Goal: Information Seeking & Learning: Compare options

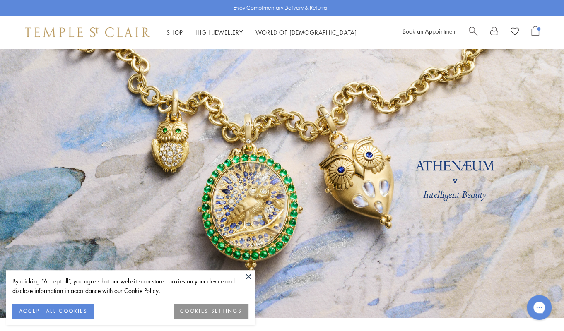
click at [467, 28] on div "Book an Appointment" at bounding box center [470, 32] width 137 height 12
click at [467, 33] on div "Book an Appointment" at bounding box center [470, 32] width 137 height 12
click at [472, 32] on span "Search" at bounding box center [472, 30] width 9 height 9
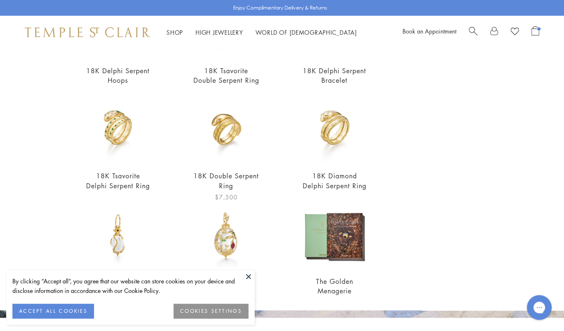
scroll to position [171, 0]
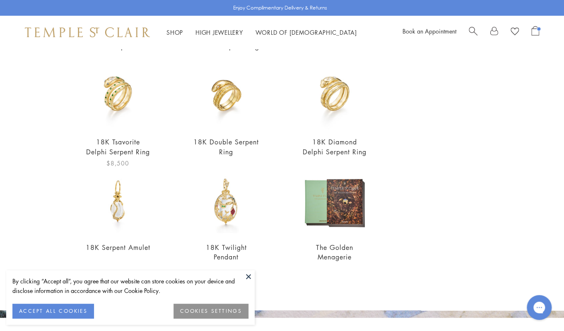
type input "****"
click at [134, 137] on h2 "18K Tsavorite Delphi Serpent Ring" at bounding box center [117, 146] width 67 height 19
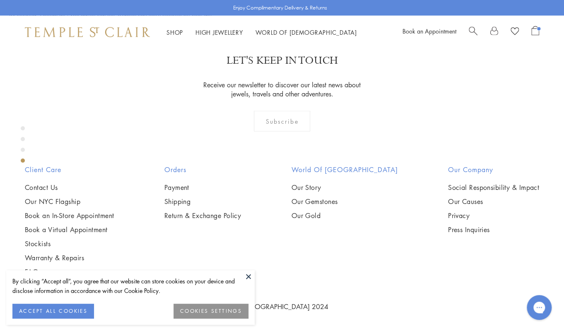
scroll to position [898, 0]
click at [245, 279] on button at bounding box center [248, 276] width 12 height 12
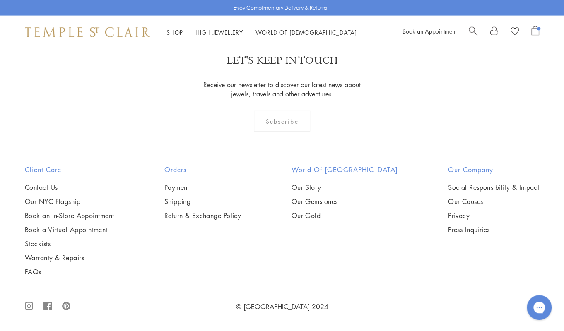
scroll to position [1207, 0]
click at [141, 34] on img at bounding box center [87, 32] width 125 height 10
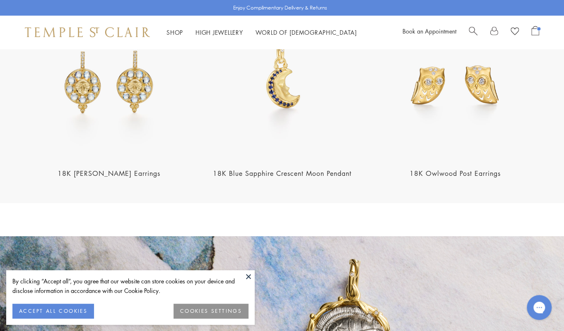
scroll to position [956, 0]
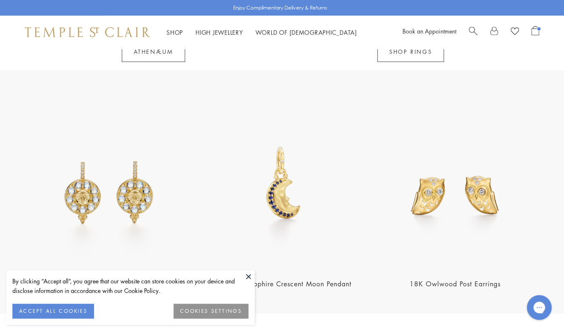
click at [267, 194] on img at bounding box center [282, 185] width 168 height 168
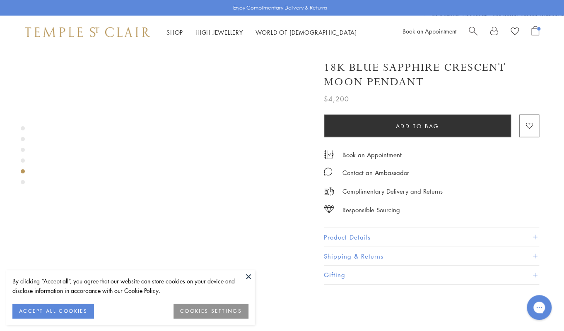
scroll to position [980, 0]
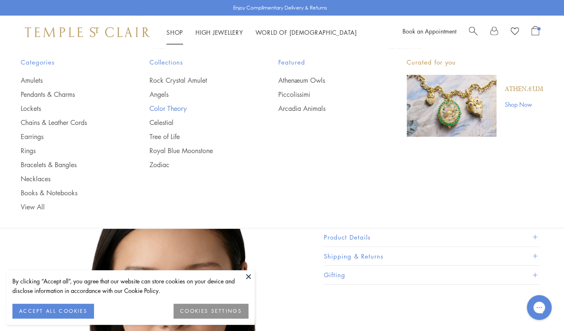
click at [163, 109] on link "Color Theory" at bounding box center [197, 108] width 96 height 9
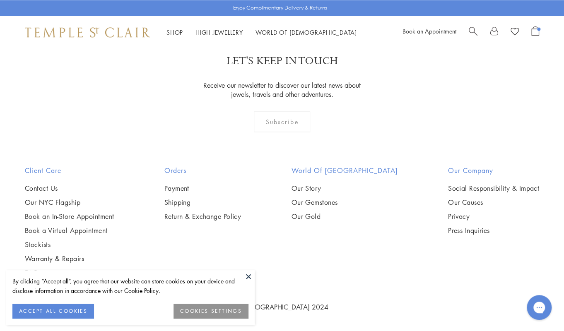
scroll to position [1075, 0]
click at [0, 0] on img at bounding box center [0, 0] width 0 height 0
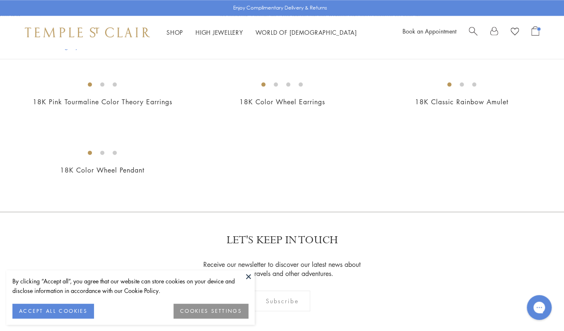
scroll to position [402, 0]
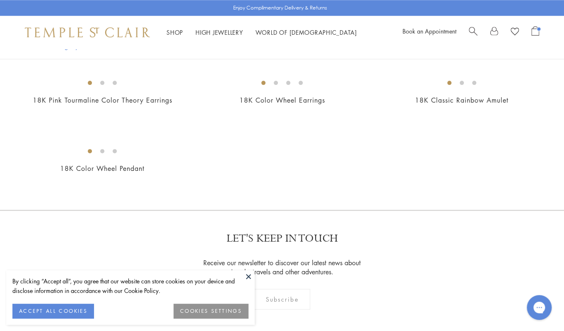
click at [0, 0] on img at bounding box center [0, 0] width 0 height 0
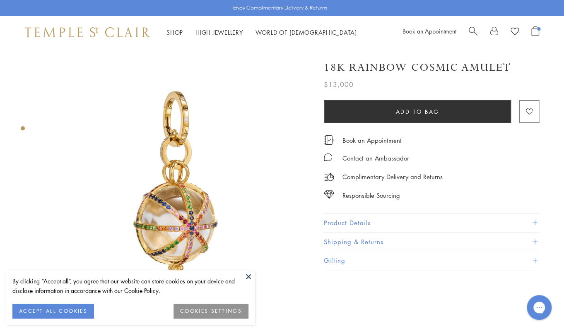
click at [122, 30] on img at bounding box center [87, 32] width 125 height 10
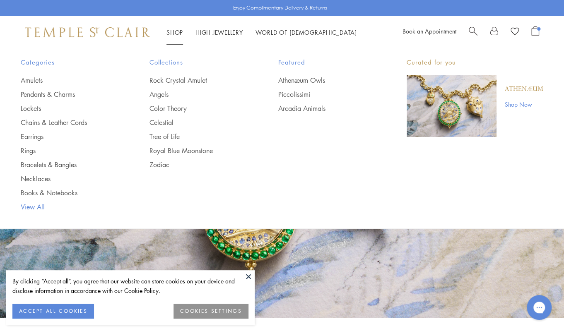
click at [34, 202] on link "View All" at bounding box center [69, 206] width 96 height 9
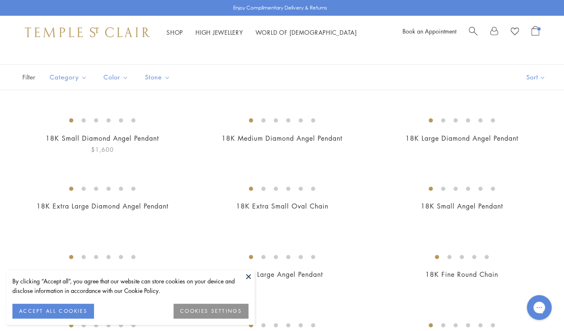
scroll to position [159, 0]
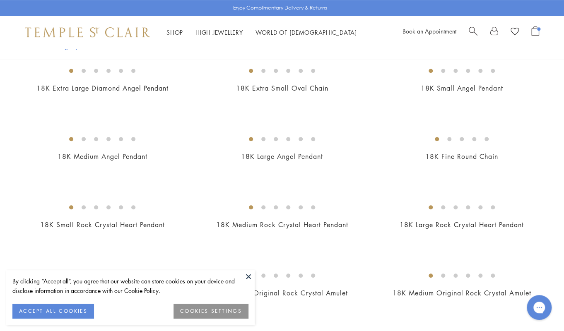
click at [0, 0] on img at bounding box center [0, 0] width 0 height 0
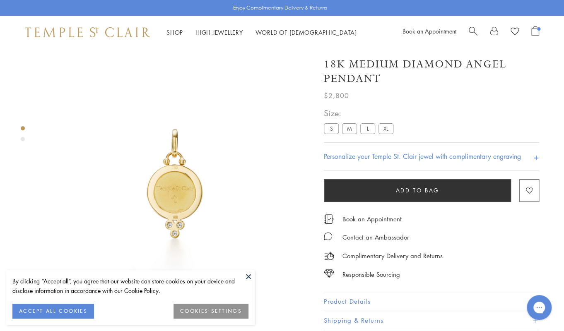
click at [334, 127] on label "S" at bounding box center [331, 128] width 15 height 10
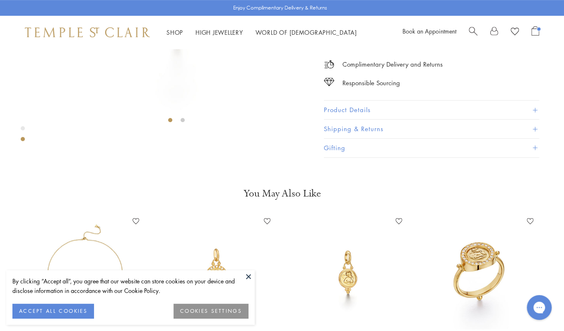
scroll to position [155, 0]
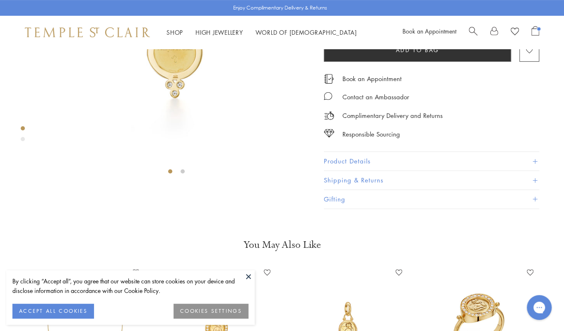
scroll to position [176, 0]
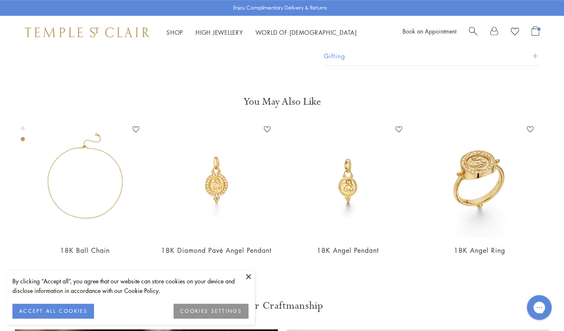
scroll to position [283, 0]
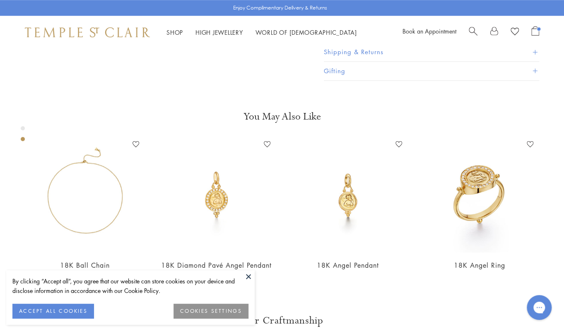
scroll to position [298, 0]
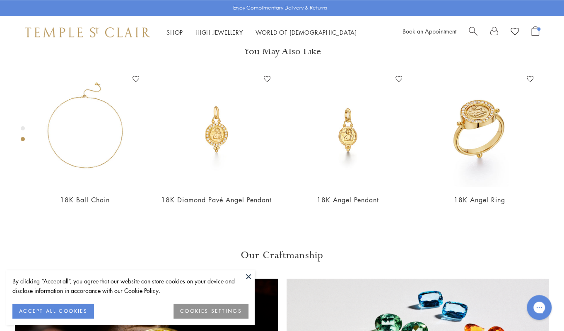
scroll to position [446, 0]
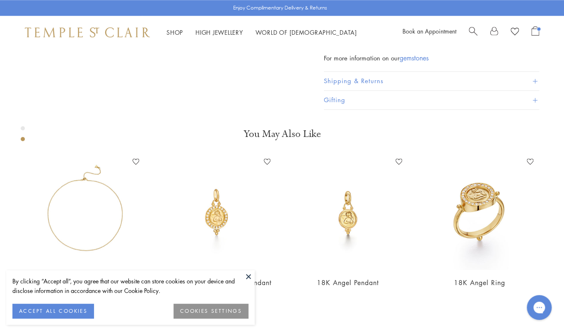
scroll to position [409, 0]
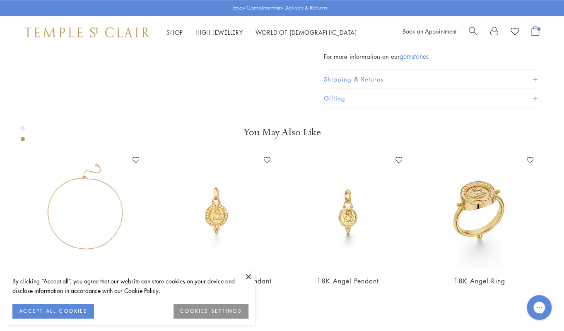
drag, startPoint x: 372, startPoint y: 114, endPoint x: 336, endPoint y: 113, distance: 35.6
click at [336, 44] on p "SKU: AP14-DIGRN" at bounding box center [431, 36] width 215 height 16
copy p "AP14-DIGRN"
click at [98, 26] on div "Shop Shop Categories Amulets Pendants & Charms Lockets Chains & Leather Cords E…" at bounding box center [282, 32] width 564 height 33
click at [102, 30] on img at bounding box center [87, 32] width 125 height 10
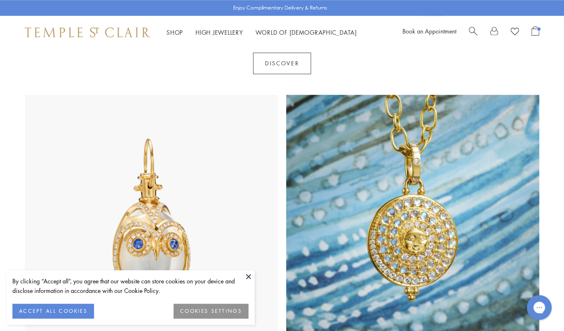
scroll to position [427, 0]
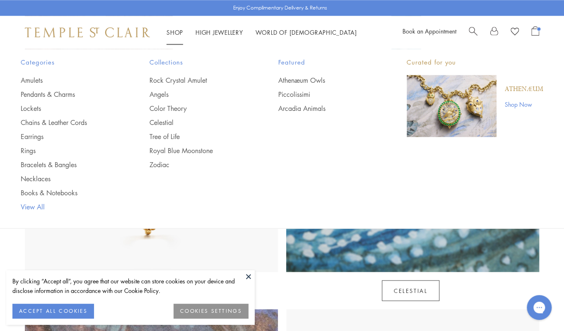
click at [35, 205] on link "View All" at bounding box center [69, 206] width 96 height 9
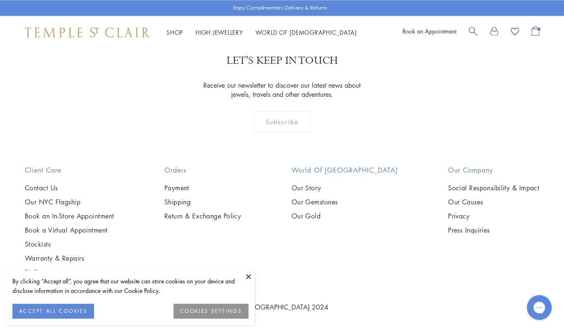
scroll to position [5854, 0]
click at [0, 0] on img at bounding box center [0, 0] width 0 height 0
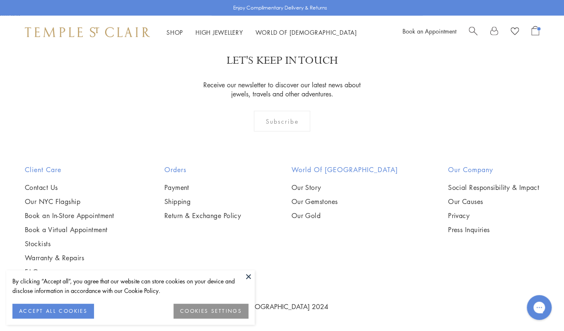
scroll to position [2244, 0]
click at [0, 0] on img at bounding box center [0, 0] width 0 height 0
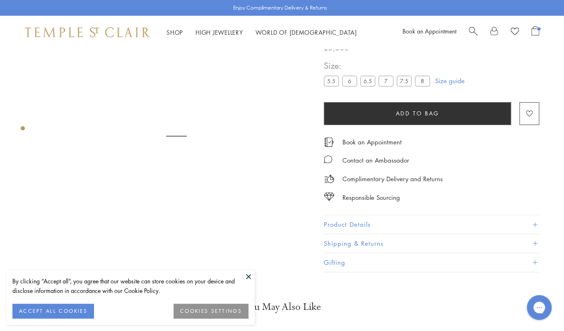
scroll to position [49, 0]
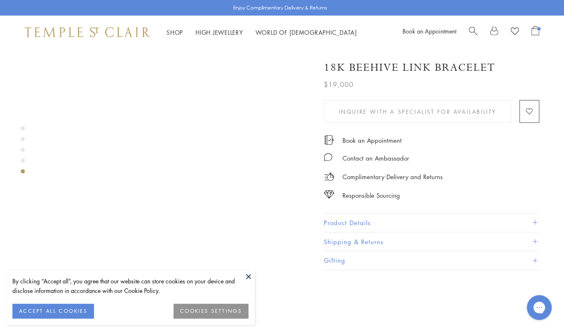
scroll to position [962, 0]
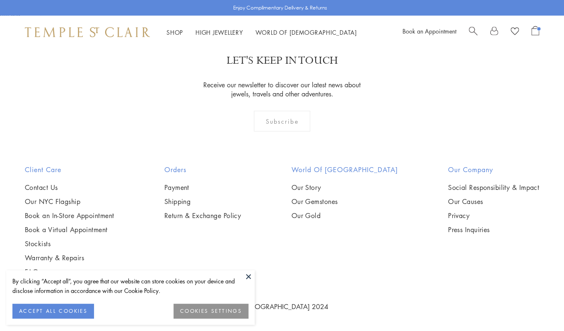
scroll to position [2044, 0]
click at [0, 0] on img at bounding box center [0, 0] width 0 height 0
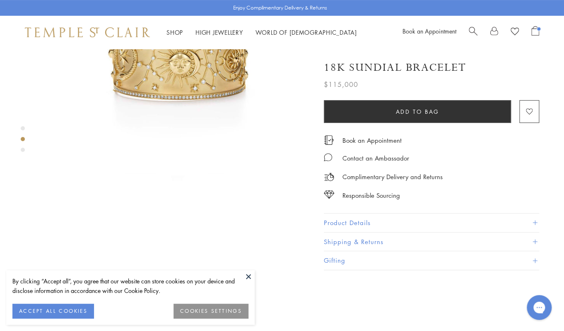
scroll to position [71, 0]
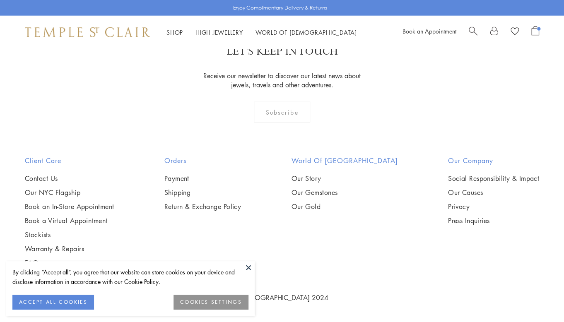
scroll to position [1630, 0]
click at [0, 0] on img at bounding box center [0, 0] width 0 height 0
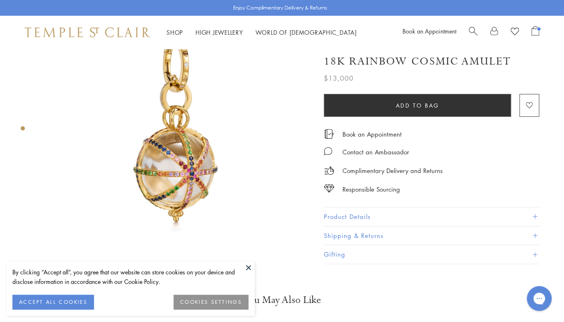
scroll to position [47, 0]
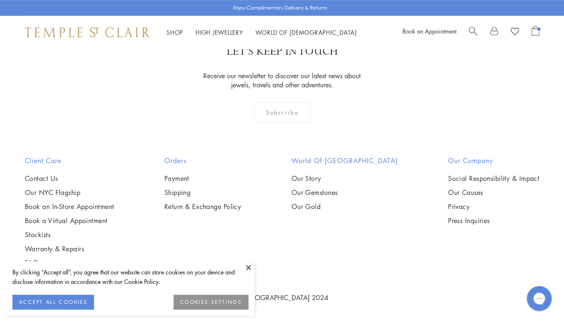
scroll to position [4536, 0]
click at [0, 0] on img at bounding box center [0, 0] width 0 height 0
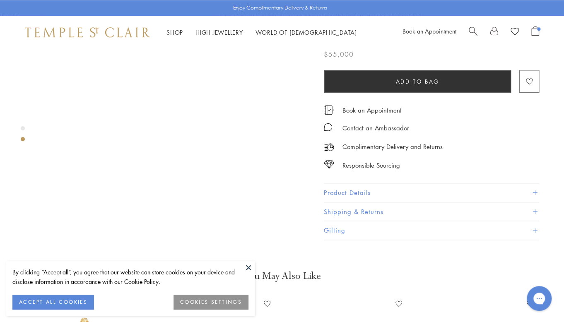
scroll to position [381, 0]
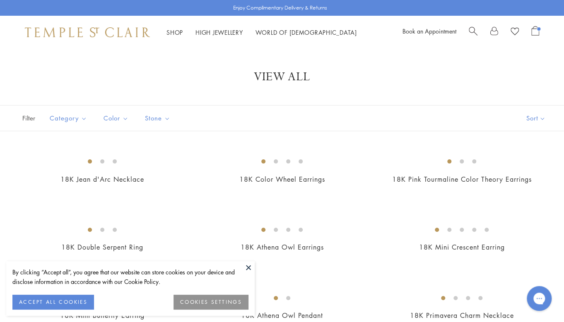
click at [245, 269] on button at bounding box center [248, 267] width 12 height 12
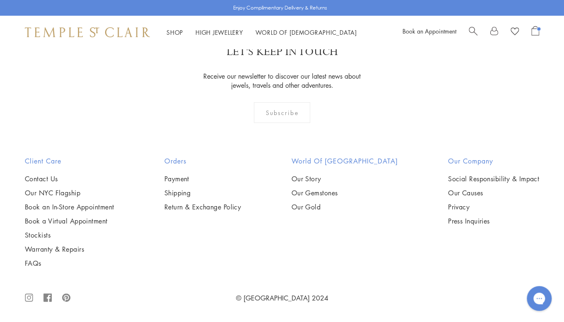
scroll to position [3254, 0]
click at [0, 0] on img at bounding box center [0, 0] width 0 height 0
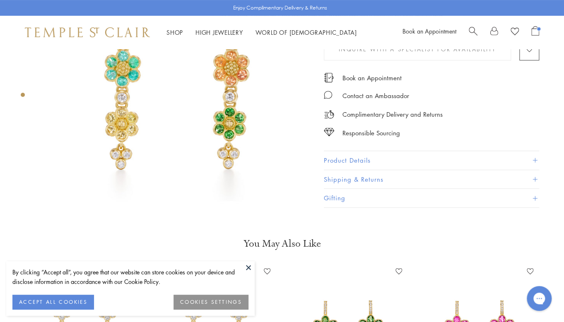
scroll to position [82, 0]
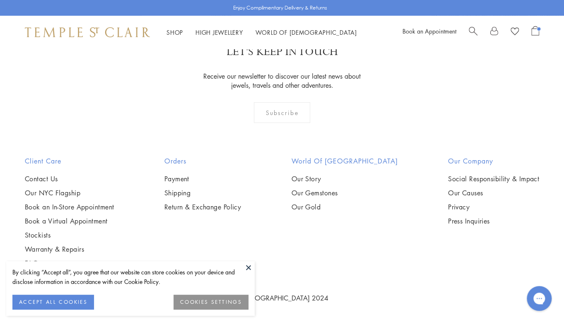
scroll to position [3518, 0]
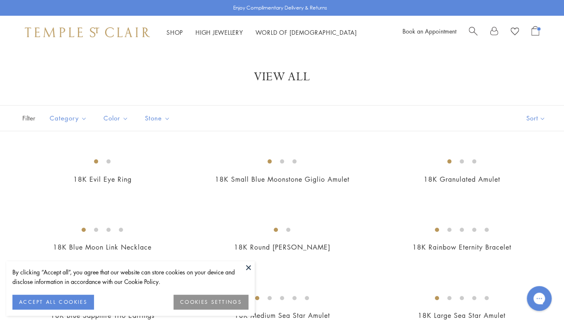
click at [248, 268] on button at bounding box center [248, 267] width 12 height 12
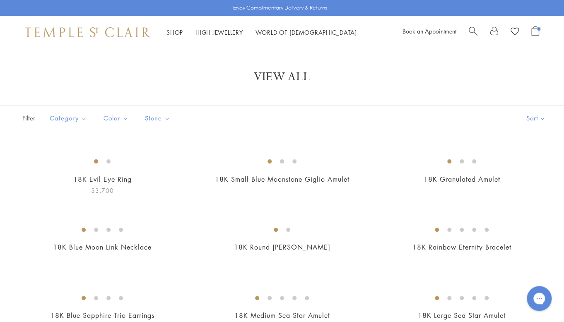
click at [0, 0] on img at bounding box center [0, 0] width 0 height 0
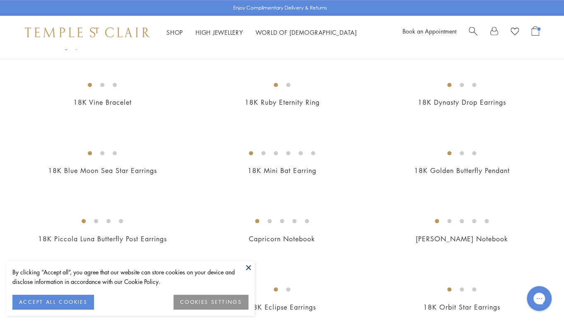
scroll to position [299, 0]
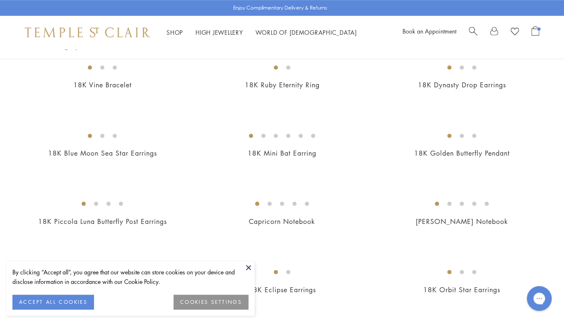
click at [250, 264] on button at bounding box center [248, 267] width 12 height 12
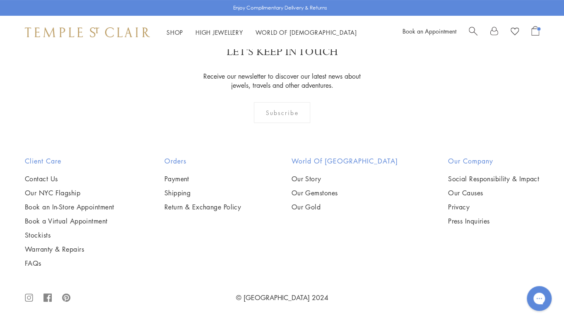
scroll to position [2028, 0]
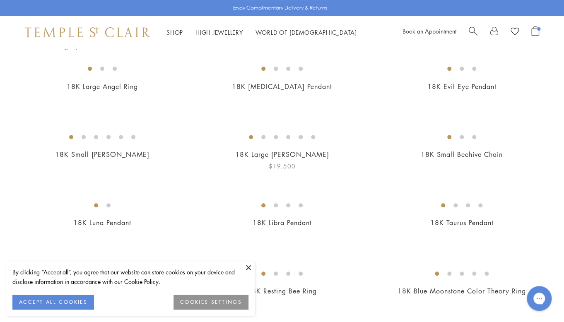
scroll to position [97, 0]
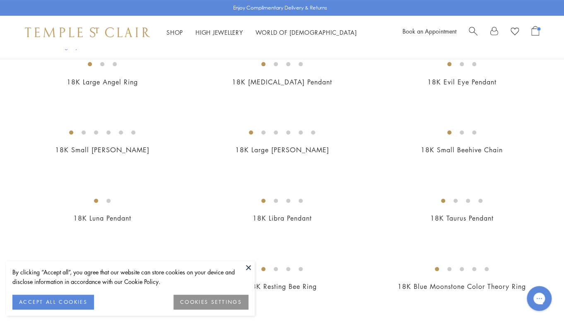
click at [248, 267] on button at bounding box center [248, 267] width 12 height 12
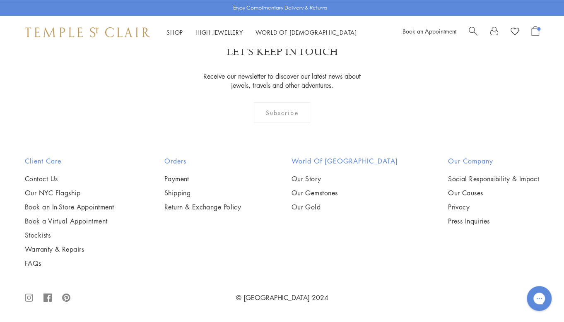
scroll to position [4111, 0]
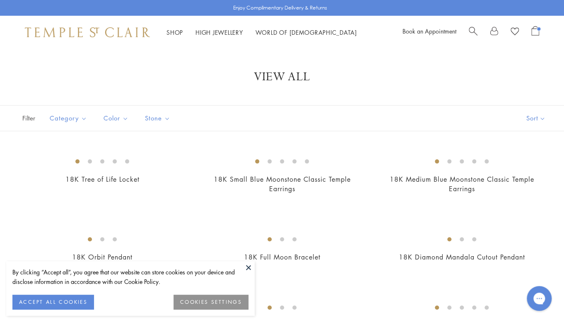
click at [246, 266] on button at bounding box center [248, 267] width 12 height 12
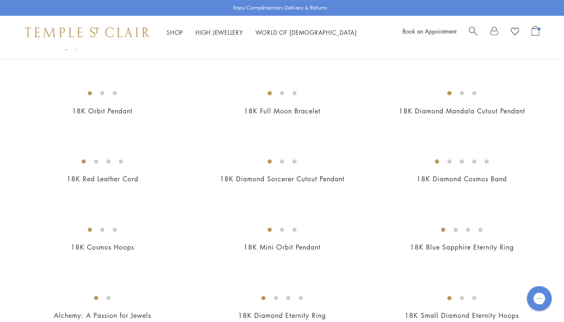
scroll to position [128, 0]
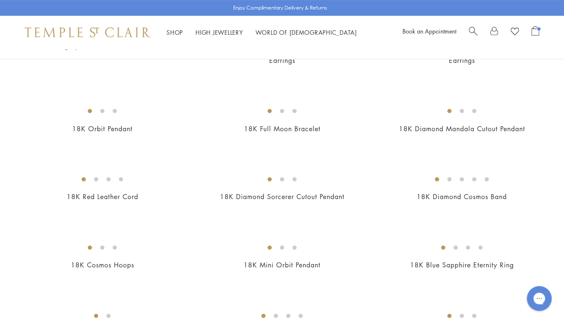
click at [365, 77] on div "18K Medium Blue Moonstone Classic Temple Earrings $5,700" at bounding box center [453, 50] width 180 height 53
click at [0, 0] on img at bounding box center [0, 0] width 0 height 0
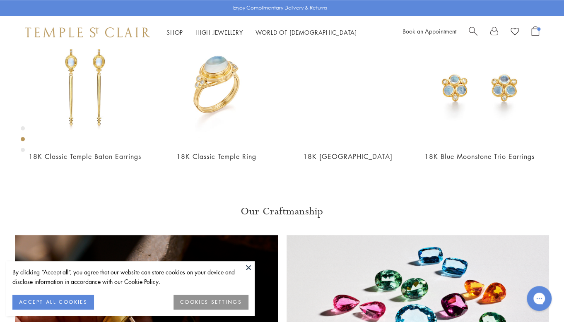
scroll to position [324, 0]
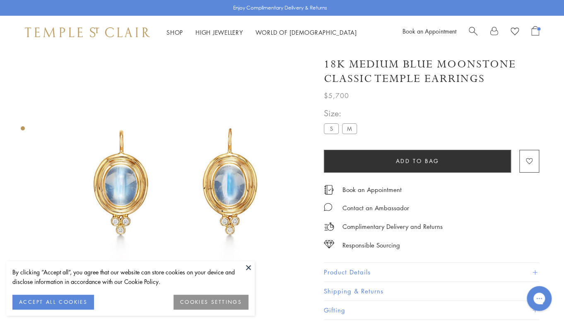
click at [329, 134] on label "S" at bounding box center [331, 128] width 15 height 10
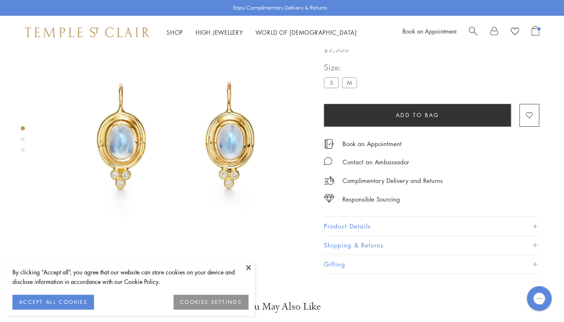
scroll to position [49, 0]
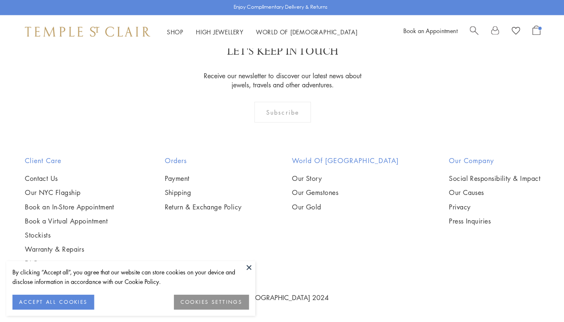
scroll to position [4237, 0]
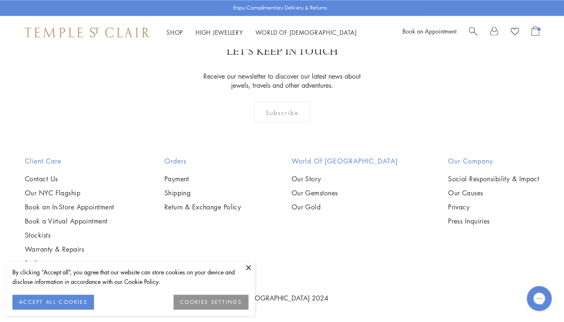
scroll to position [2434, 0]
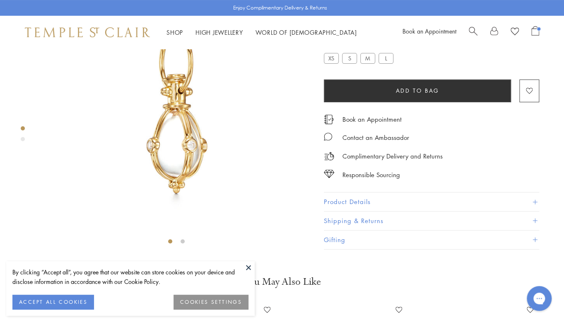
scroll to position [71, 1]
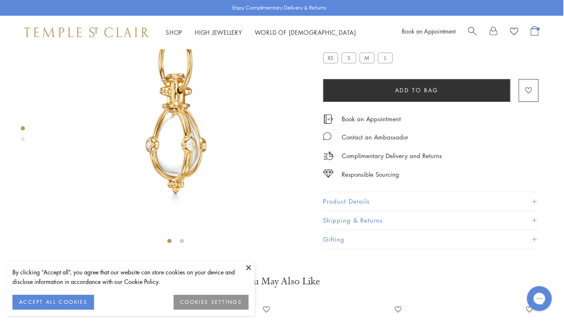
click at [326, 63] on label "XS" at bounding box center [330, 58] width 15 height 10
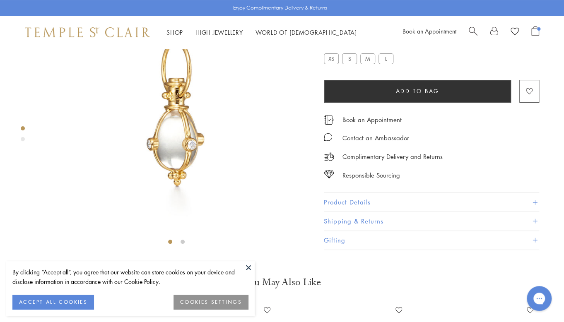
click at [346, 211] on button "Product Details" at bounding box center [431, 202] width 215 height 19
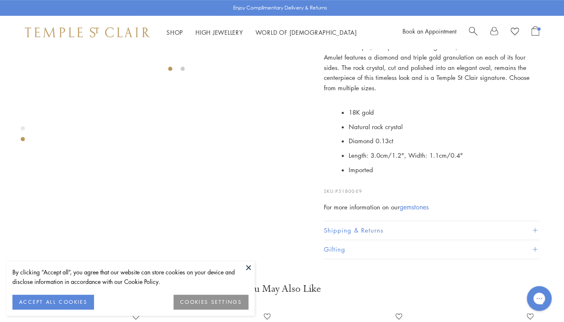
scroll to position [255, 0]
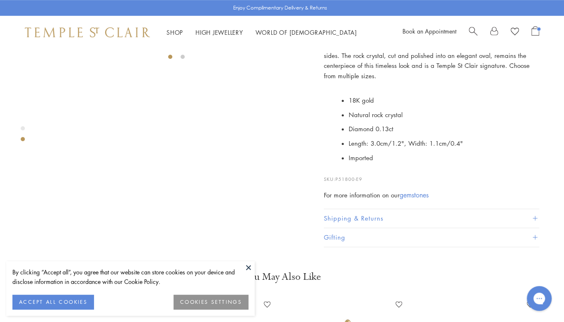
drag, startPoint x: 376, startPoint y: 254, endPoint x: 336, endPoint y: 254, distance: 39.3
click at [336, 183] on p "SKU: P51800-E9" at bounding box center [431, 175] width 215 height 16
copy p "P51800-E9"
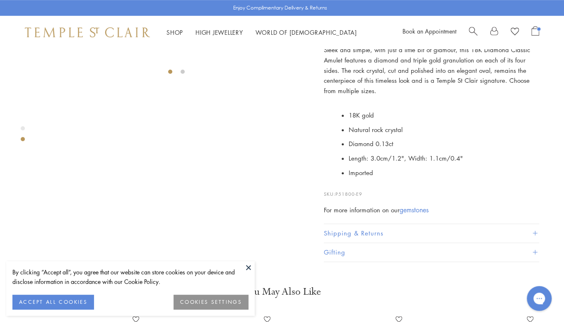
scroll to position [235, 0]
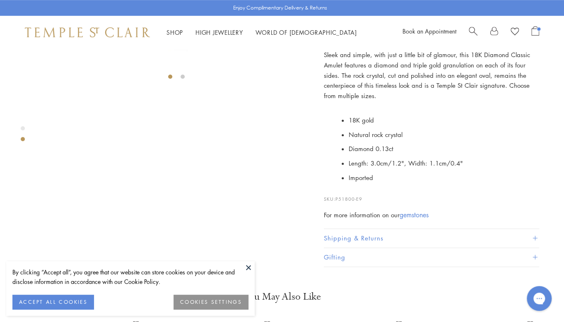
click at [243, 266] on button at bounding box center [248, 267] width 12 height 12
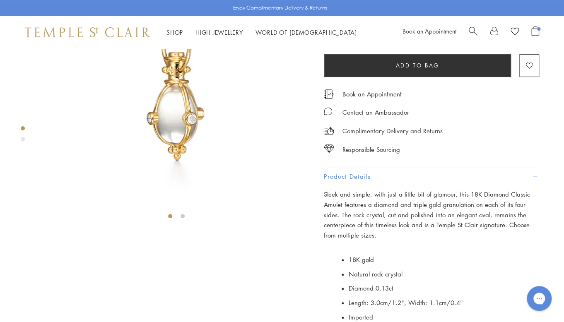
scroll to position [364, 0]
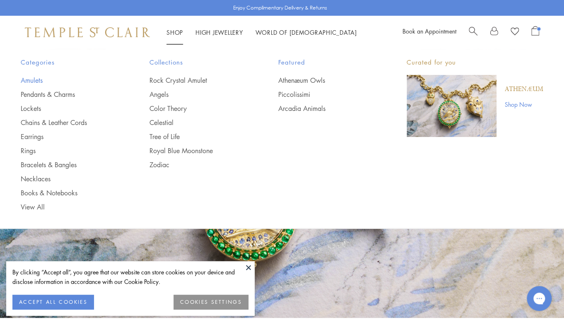
click at [35, 78] on link "Amulets" at bounding box center [69, 80] width 96 height 9
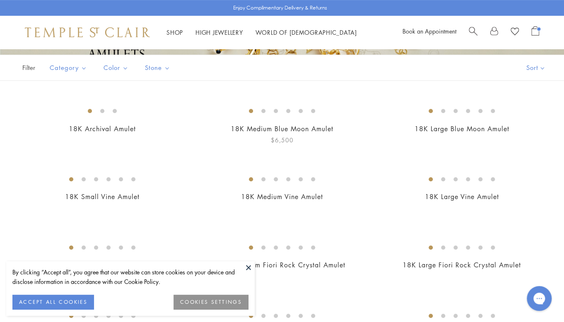
scroll to position [156, 0]
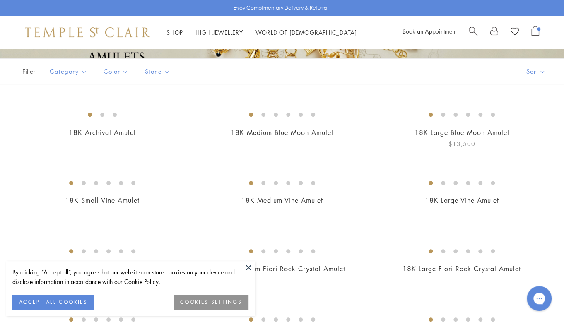
click at [0, 0] on img at bounding box center [0, 0] width 0 height 0
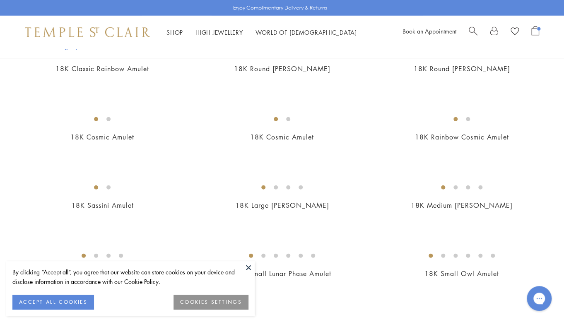
scroll to position [1109, 0]
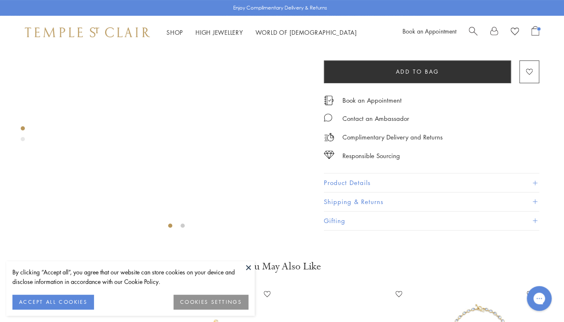
scroll to position [19, 0]
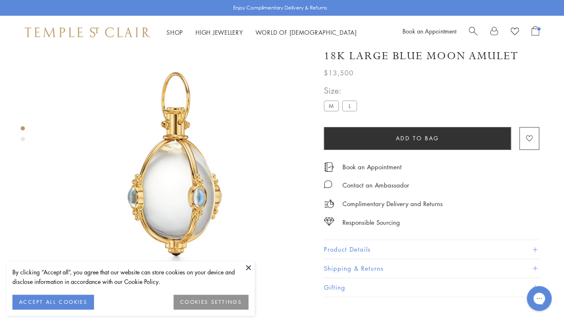
click at [330, 111] on label "M" at bounding box center [331, 106] width 15 height 10
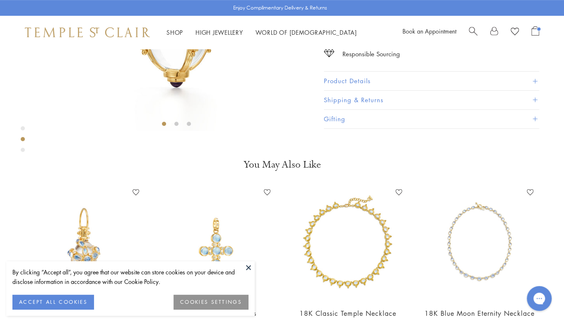
scroll to position [337, 0]
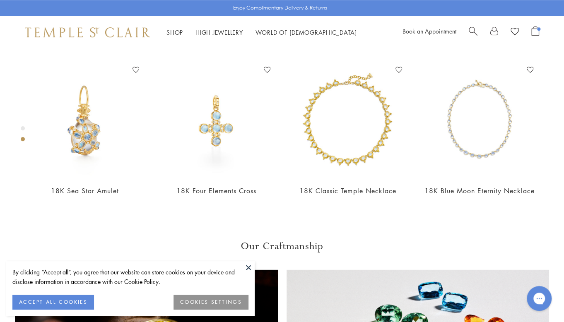
scroll to position [312, 0]
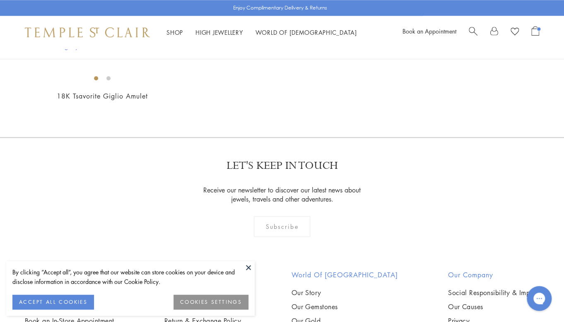
scroll to position [1721, 0]
